Goal: Task Accomplishment & Management: Complete application form

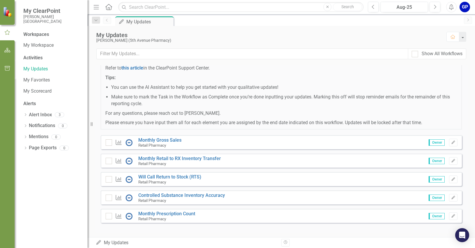
scroll to position [79, 0]
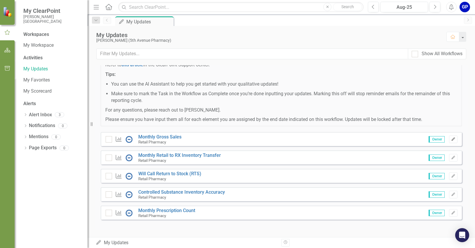
click at [451, 140] on icon "button" at bounding box center [453, 139] width 4 height 4
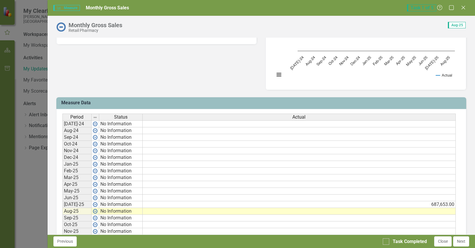
scroll to position [204, 0]
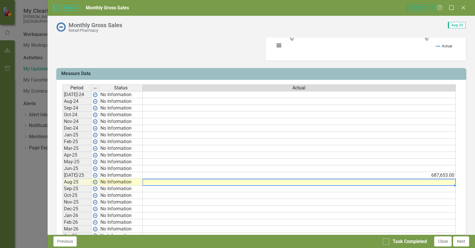
click at [305, 181] on td at bounding box center [299, 182] width 313 height 7
click at [417, 182] on td at bounding box center [299, 182] width 313 height 7
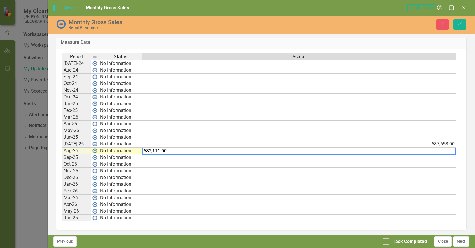
scroll to position [240, 0]
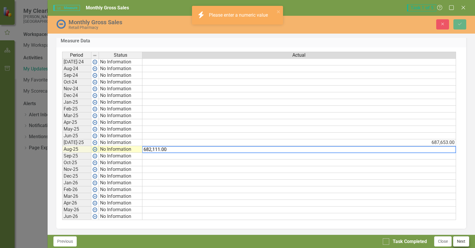
click at [465, 241] on button "Next" at bounding box center [461, 241] width 16 height 10
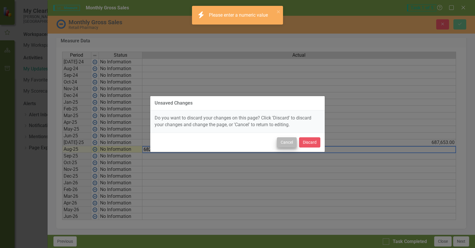
click at [294, 144] on button "Cancel" at bounding box center [287, 142] width 20 height 10
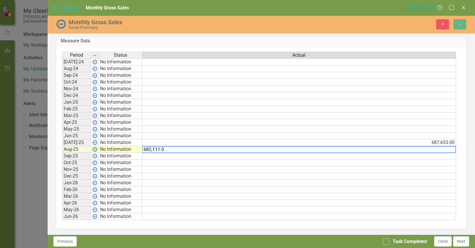
type textarea "682,111.00"
click at [387, 240] on div at bounding box center [386, 241] width 6 height 6
click at [387, 240] on input "Task Completed" at bounding box center [385, 240] width 4 height 4
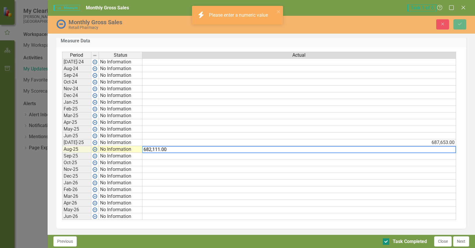
checkbox input "true"
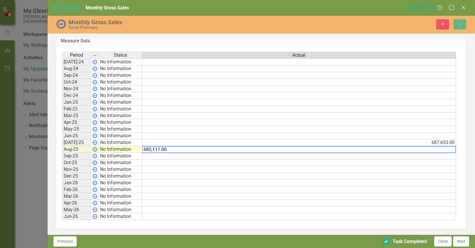
click at [438, 150] on textarea "682,111.00" at bounding box center [299, 149] width 314 height 7
type textarea "6"
type textarea "682110"
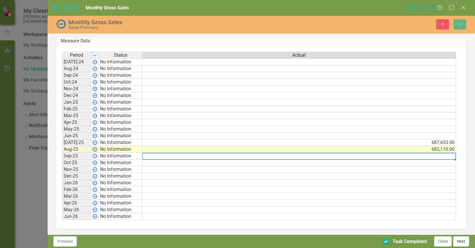
click at [460, 242] on button "Next" at bounding box center [461, 241] width 16 height 10
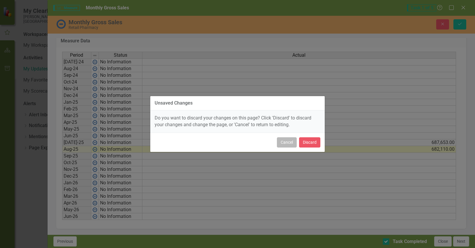
click at [282, 142] on button "Cancel" at bounding box center [287, 142] width 20 height 10
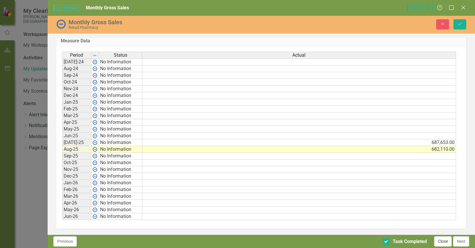
click at [440, 242] on button "Close" at bounding box center [443, 241] width 18 height 10
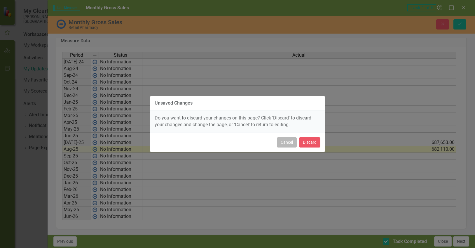
click at [289, 139] on button "Cancel" at bounding box center [287, 142] width 20 height 10
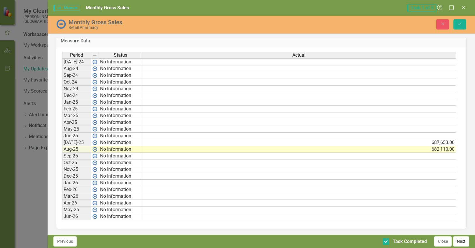
click at [460, 239] on button "Next" at bounding box center [461, 241] width 16 height 10
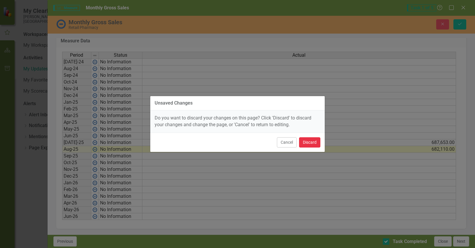
click at [308, 142] on button "Discard" at bounding box center [309, 142] width 21 height 10
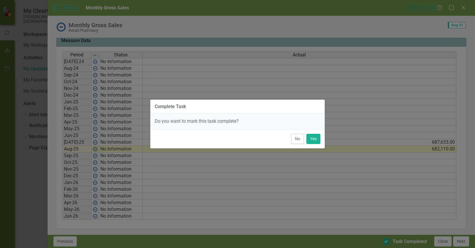
scroll to position [237, 0]
click at [311, 140] on button "Yes" at bounding box center [313, 139] width 14 height 10
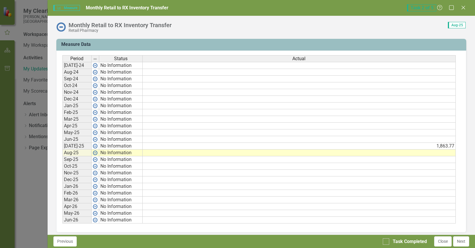
scroll to position [204, 0]
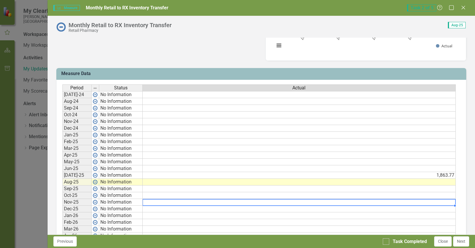
click at [451, 203] on td at bounding box center [299, 202] width 313 height 7
click at [151, 182] on td at bounding box center [299, 182] width 313 height 7
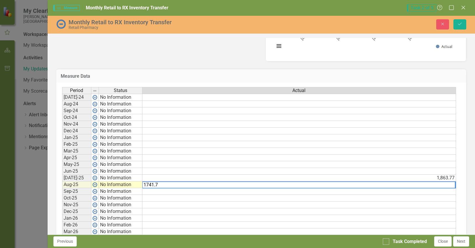
type textarea "1741.72"
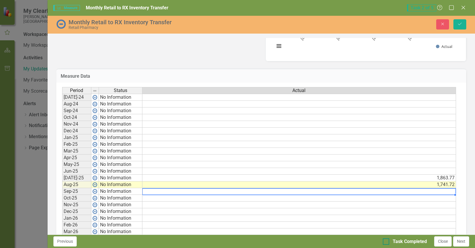
click at [386, 243] on div at bounding box center [386, 241] width 6 height 6
click at [386, 242] on input "Task Completed" at bounding box center [385, 240] width 4 height 4
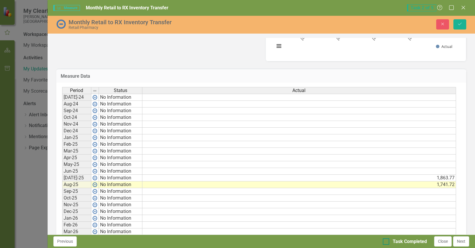
checkbox input "true"
click at [466, 244] on button "Next" at bounding box center [461, 241] width 16 height 10
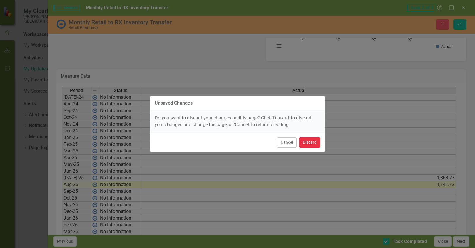
click at [307, 144] on button "Discard" at bounding box center [309, 142] width 21 height 10
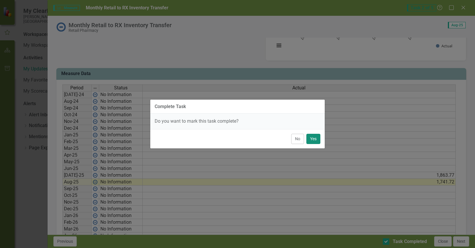
click at [310, 140] on button "Yes" at bounding box center [313, 139] width 14 height 10
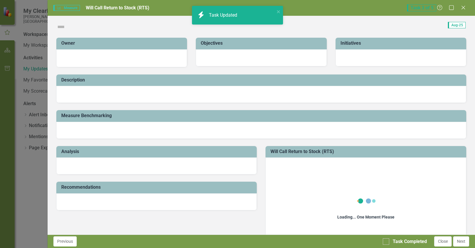
checkbox input "false"
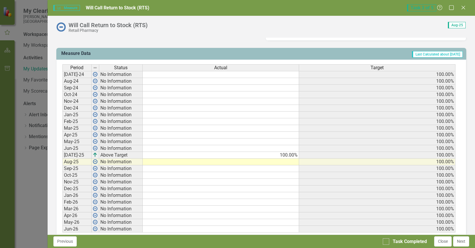
scroll to position [233, 0]
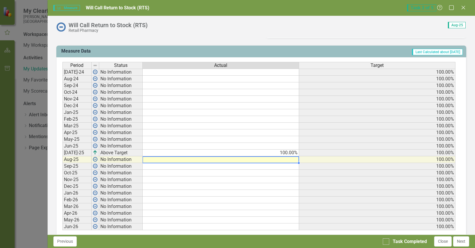
click at [170, 161] on td at bounding box center [221, 159] width 156 height 7
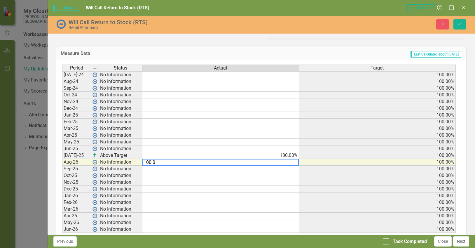
type textarea "100.00"
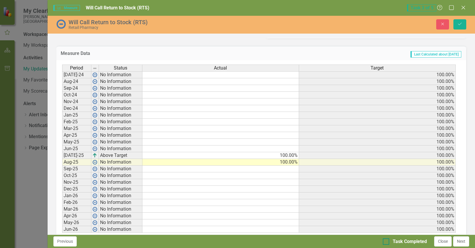
click at [385, 242] on div at bounding box center [386, 241] width 6 height 6
click at [385, 242] on input "Task Completed" at bounding box center [385, 240] width 4 height 4
checkbox input "true"
click at [460, 241] on button "Next" at bounding box center [461, 241] width 16 height 10
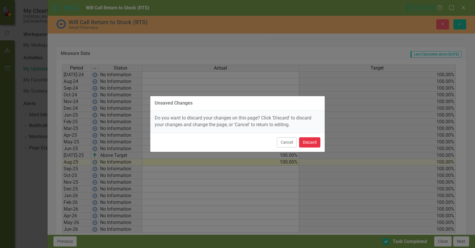
click at [303, 142] on button "Discard" at bounding box center [309, 142] width 21 height 10
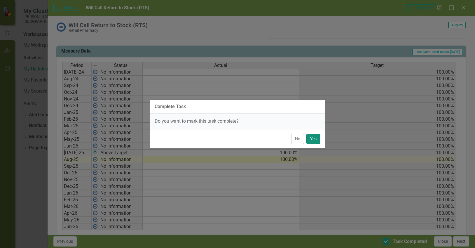
click at [317, 135] on button "Yes" at bounding box center [313, 139] width 14 height 10
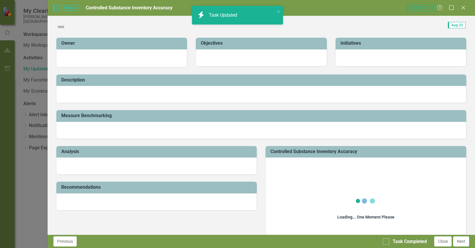
checkbox input "false"
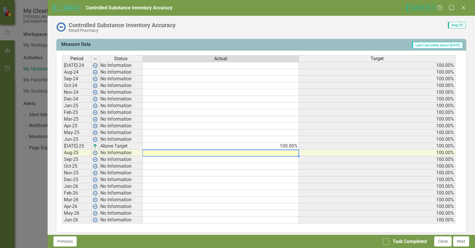
click at [284, 153] on td at bounding box center [221, 152] width 156 height 7
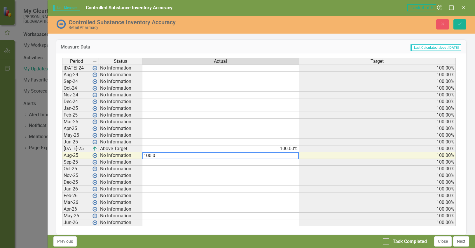
type textarea "100.00"
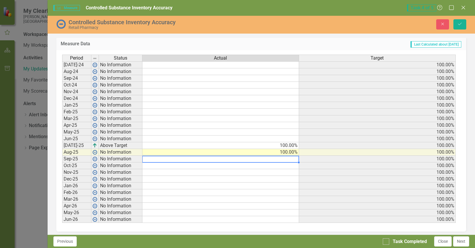
scroll to position [240, 0]
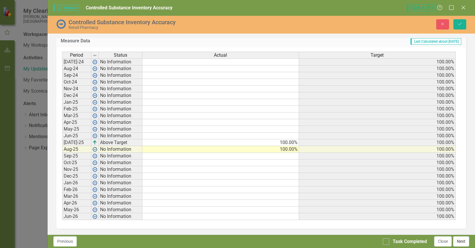
click at [460, 241] on button "Next" at bounding box center [461, 241] width 16 height 10
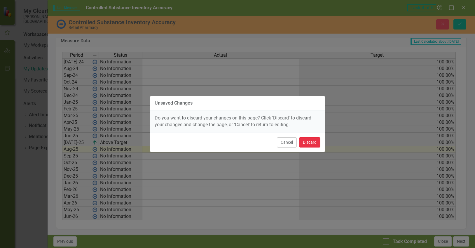
click at [304, 143] on button "Discard" at bounding box center [309, 142] width 21 height 10
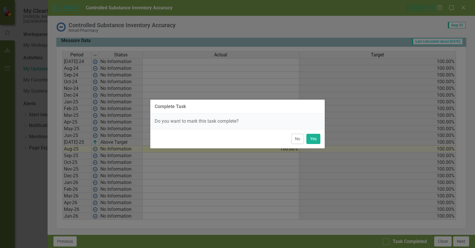
scroll to position [237, 0]
click at [314, 136] on button "Yes" at bounding box center [313, 139] width 14 height 10
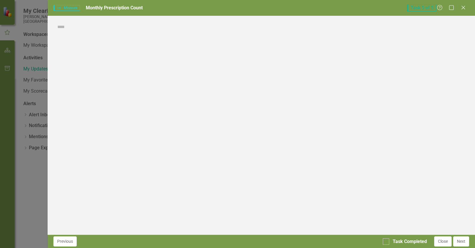
checkbox input "true"
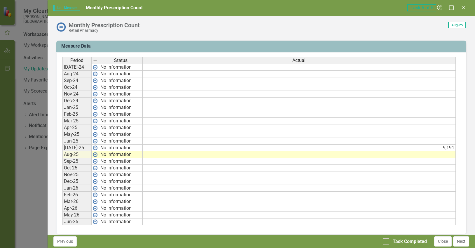
scroll to position [233, 0]
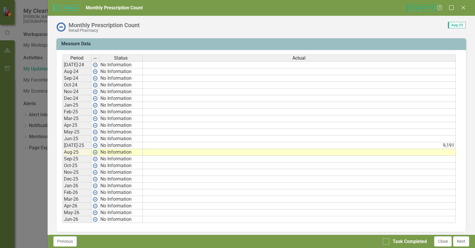
click at [292, 152] on td at bounding box center [299, 152] width 313 height 7
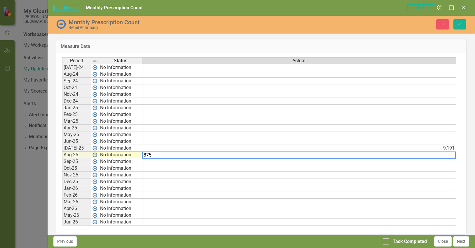
type textarea "8752"
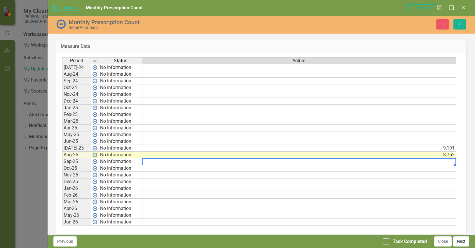
click at [462, 239] on button "Next" at bounding box center [461, 241] width 16 height 10
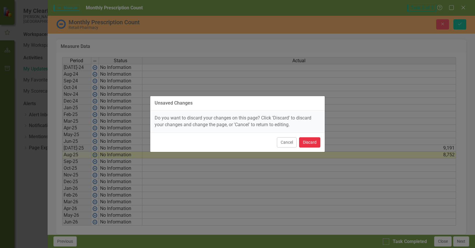
click at [308, 142] on button "Discard" at bounding box center [309, 142] width 21 height 10
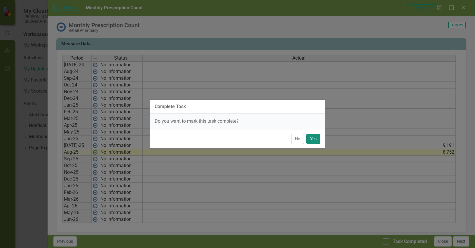
click at [309, 140] on button "Yes" at bounding box center [313, 139] width 14 height 10
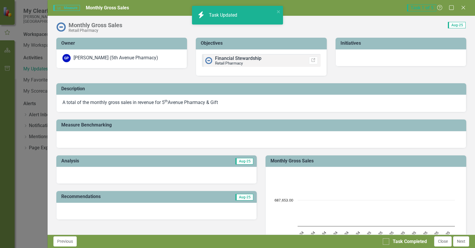
checkbox input "true"
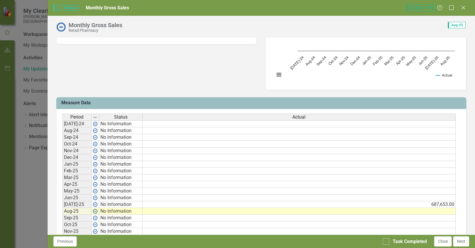
scroll to position [204, 0]
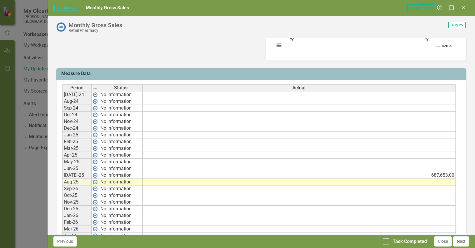
click at [185, 182] on td at bounding box center [299, 182] width 313 height 7
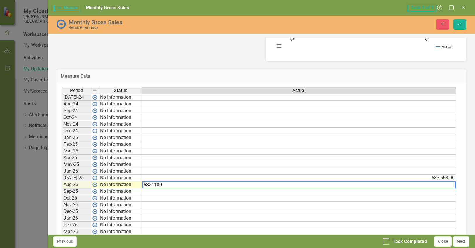
type textarea "682110"
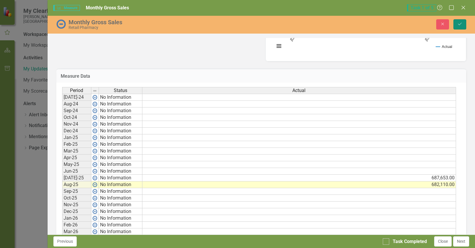
click at [457, 25] on icon "Save" at bounding box center [459, 24] width 5 height 4
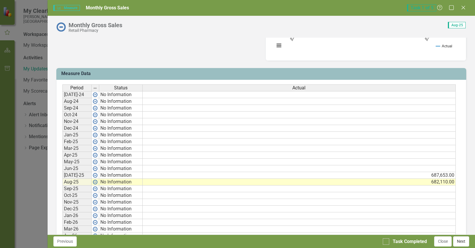
click at [466, 242] on button "Next" at bounding box center [461, 241] width 16 height 10
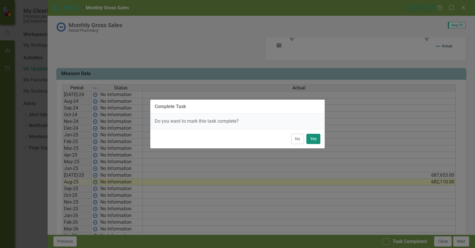
click at [313, 140] on button "Yes" at bounding box center [313, 139] width 14 height 10
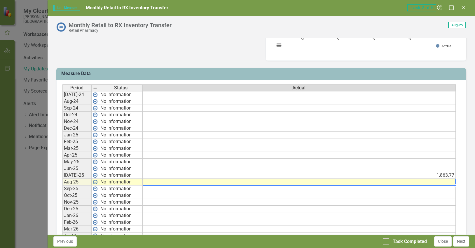
click at [189, 183] on td at bounding box center [299, 182] width 313 height 7
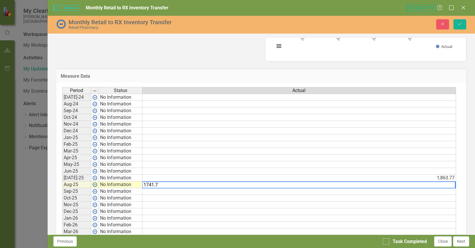
type textarea "1741.72"
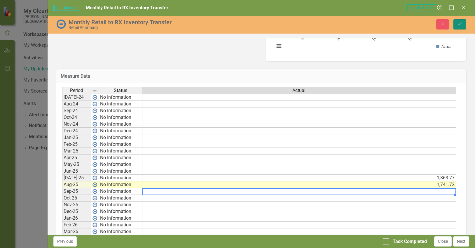
click at [462, 24] on button "Save" at bounding box center [459, 24] width 13 height 10
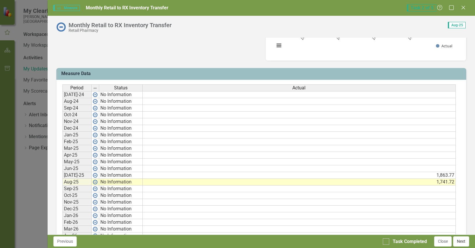
click at [463, 240] on button "Next" at bounding box center [461, 241] width 16 height 10
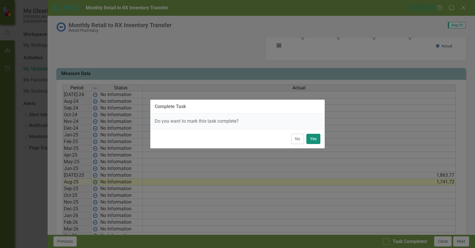
click at [316, 139] on button "Yes" at bounding box center [313, 139] width 14 height 10
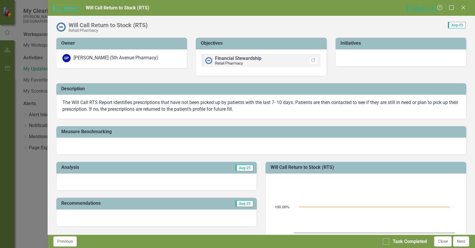
checkbox input "true"
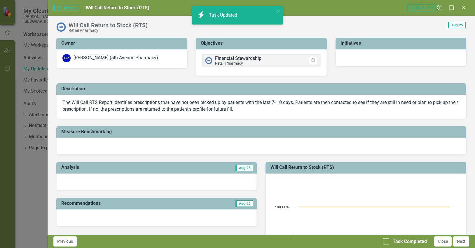
checkbox input "false"
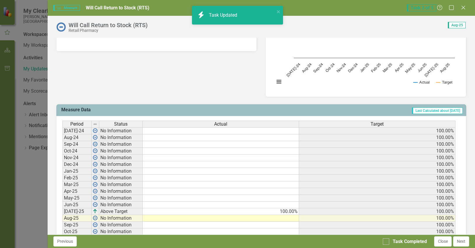
scroll to position [175, 0]
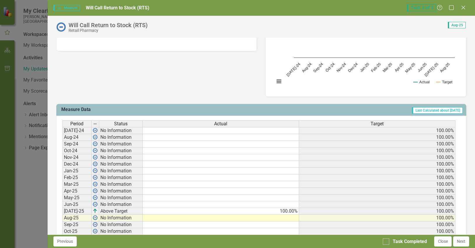
click at [284, 219] on td at bounding box center [221, 217] width 156 height 7
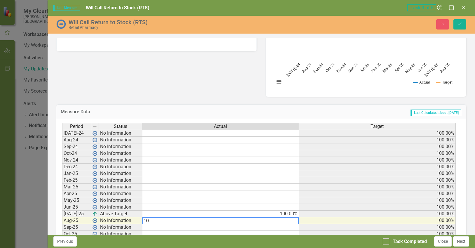
type textarea "100"
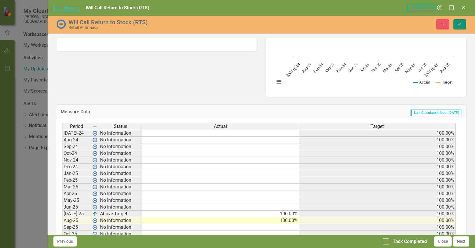
click at [457, 23] on button "Save" at bounding box center [459, 24] width 13 height 10
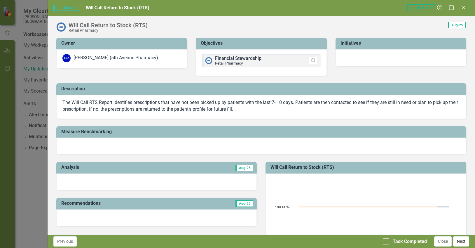
click at [459, 242] on button "Next" at bounding box center [461, 241] width 16 height 10
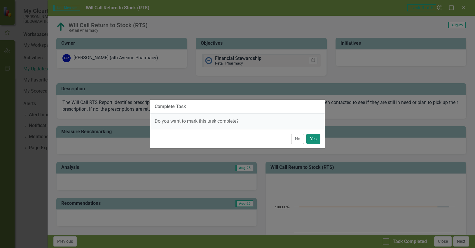
click at [311, 139] on button "Yes" at bounding box center [313, 139] width 14 height 10
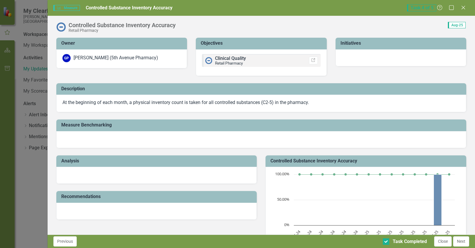
checkbox input "true"
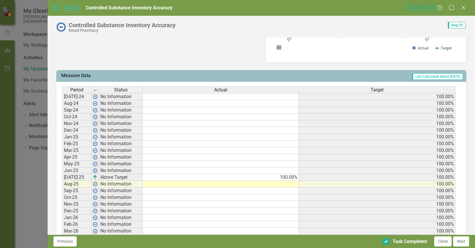
scroll to position [233, 0]
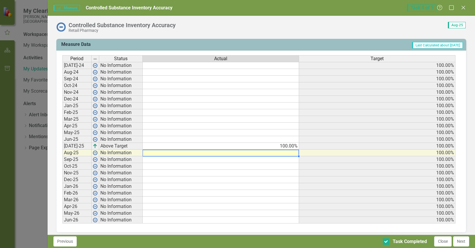
click at [288, 153] on td at bounding box center [221, 152] width 156 height 7
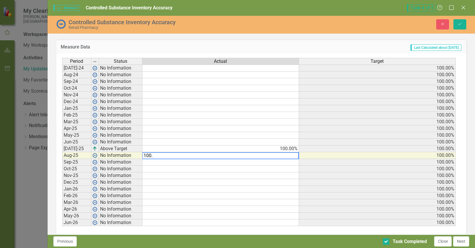
type textarea "100"
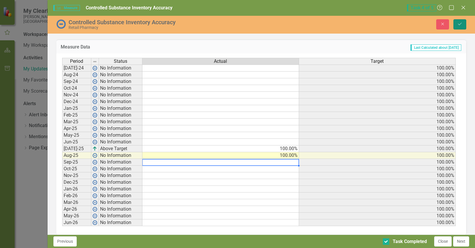
click at [457, 24] on icon "Save" at bounding box center [459, 24] width 5 height 4
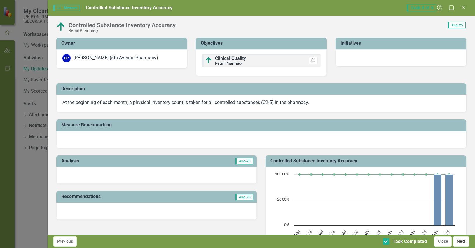
click at [466, 239] on button "Next" at bounding box center [461, 241] width 16 height 10
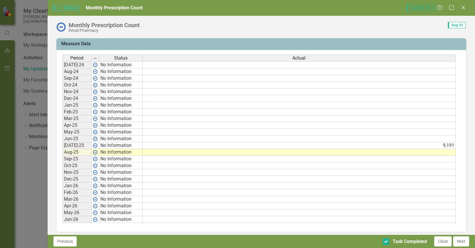
click at [348, 154] on td at bounding box center [299, 152] width 313 height 7
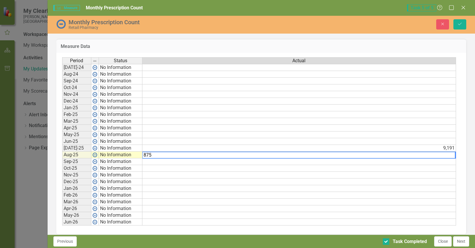
type textarea "8752"
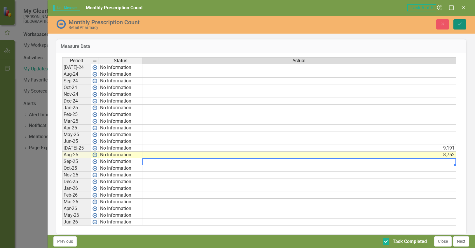
click at [460, 24] on icon "submit" at bounding box center [460, 24] width 4 height 2
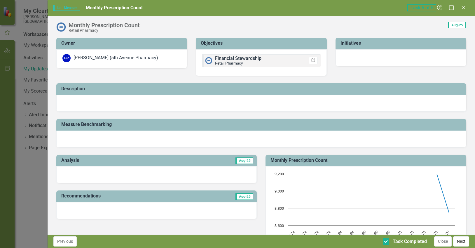
click at [462, 240] on button "Next" at bounding box center [461, 241] width 16 height 10
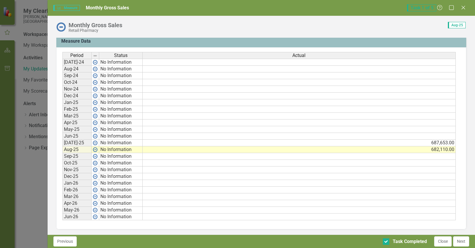
scroll to position [237, 0]
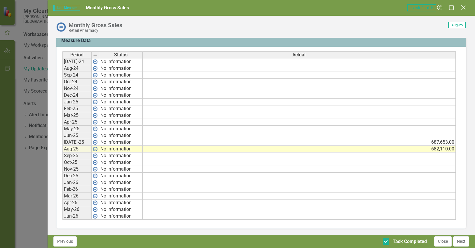
click at [461, 9] on icon at bounding box center [463, 7] width 4 height 4
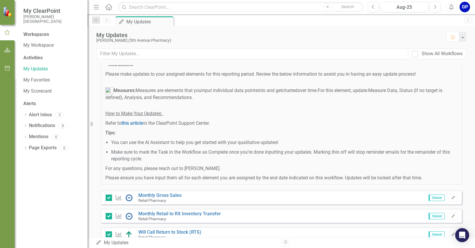
scroll to position [0, 0]
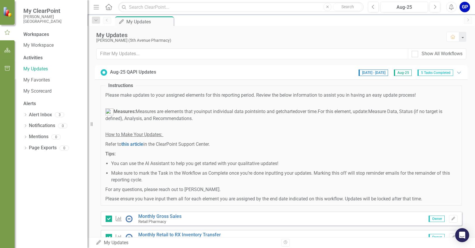
click at [462, 8] on div "GP" at bounding box center [464, 7] width 11 height 11
click at [446, 72] on link "Logout Log Out" at bounding box center [447, 73] width 46 height 11
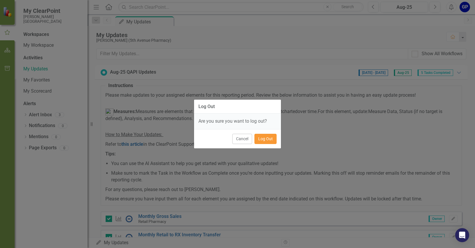
click at [261, 140] on button "Log Out" at bounding box center [265, 139] width 22 height 10
